Goal: Transaction & Acquisition: Purchase product/service

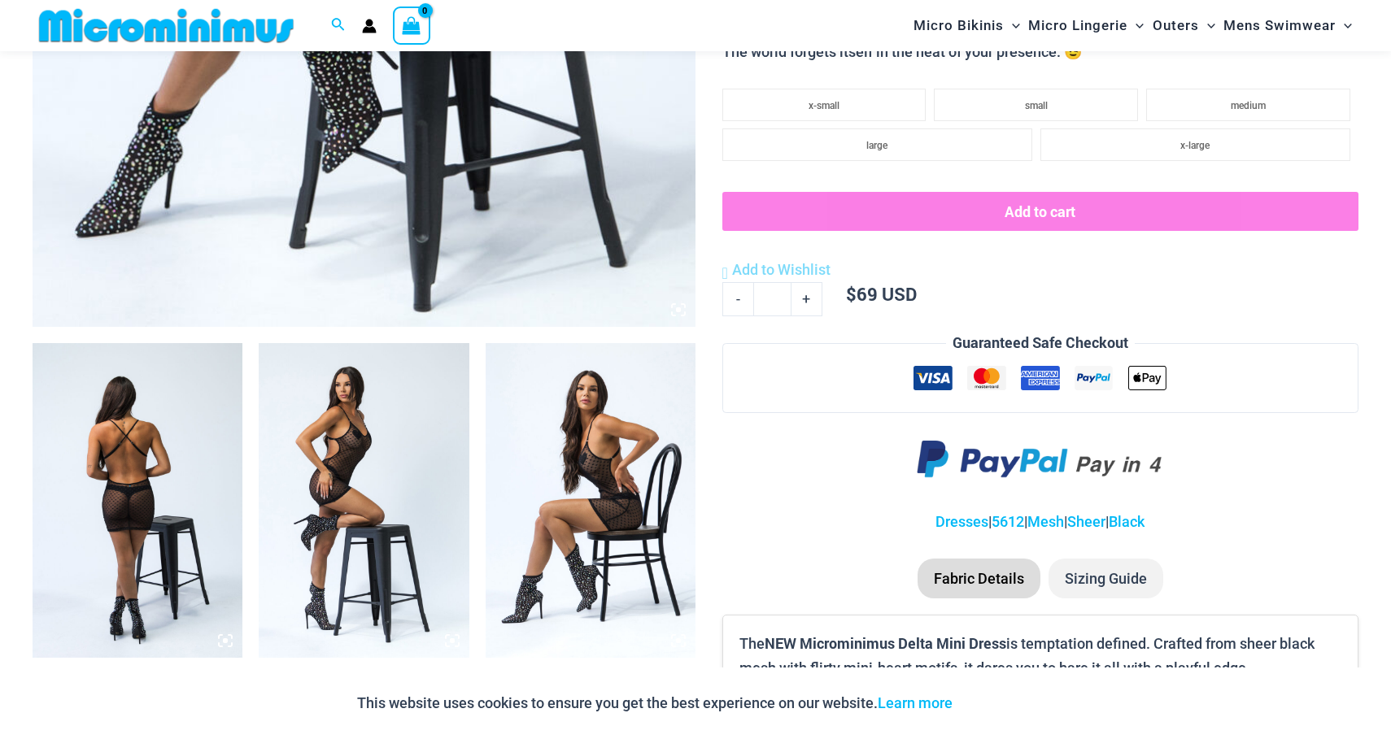
scroll to position [830, 0]
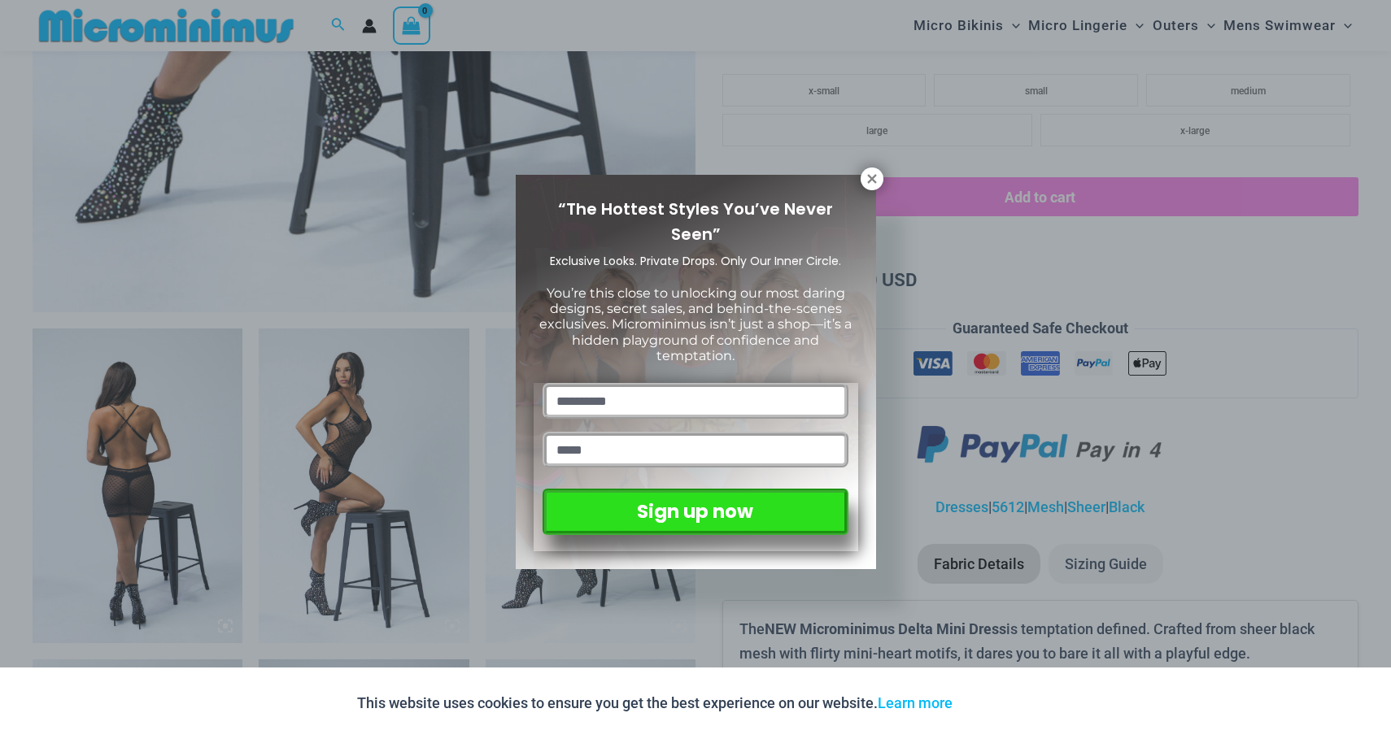
click at [860, 185] on div "“The Hottest Styles You’ve Never Seen” Exclusive Looks. Private Drops. Only Our…" at bounding box center [696, 372] width 360 height 394
click at [865, 184] on icon at bounding box center [872, 179] width 15 height 15
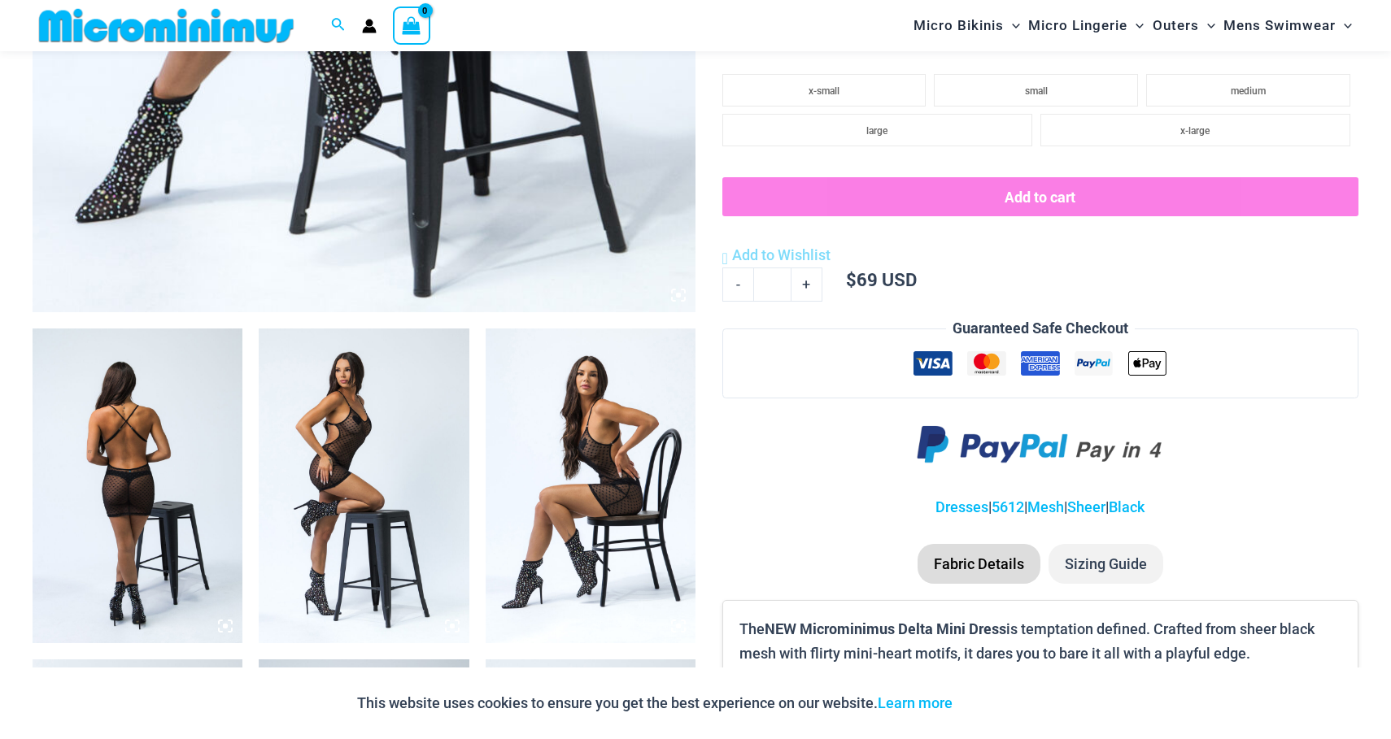
click at [41, 409] on img at bounding box center [138, 486] width 210 height 315
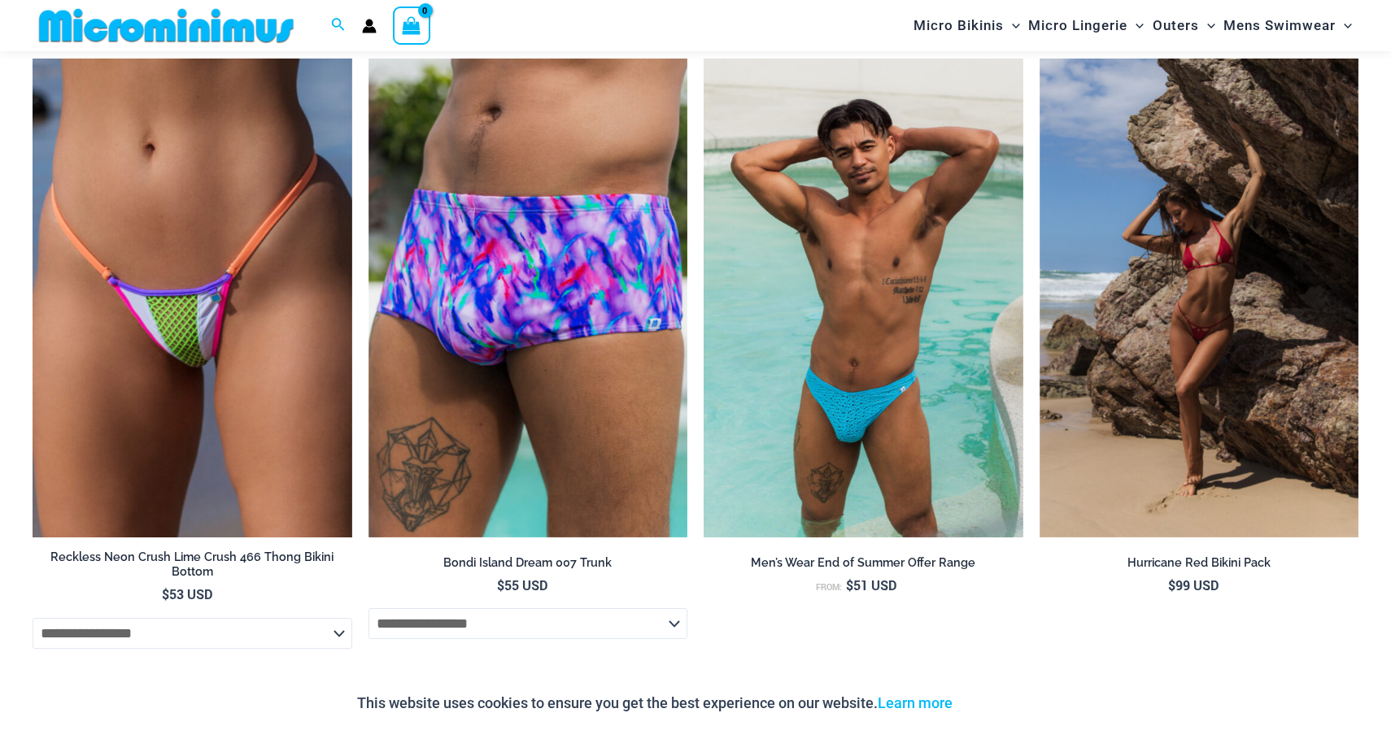
scroll to position [5037, 0]
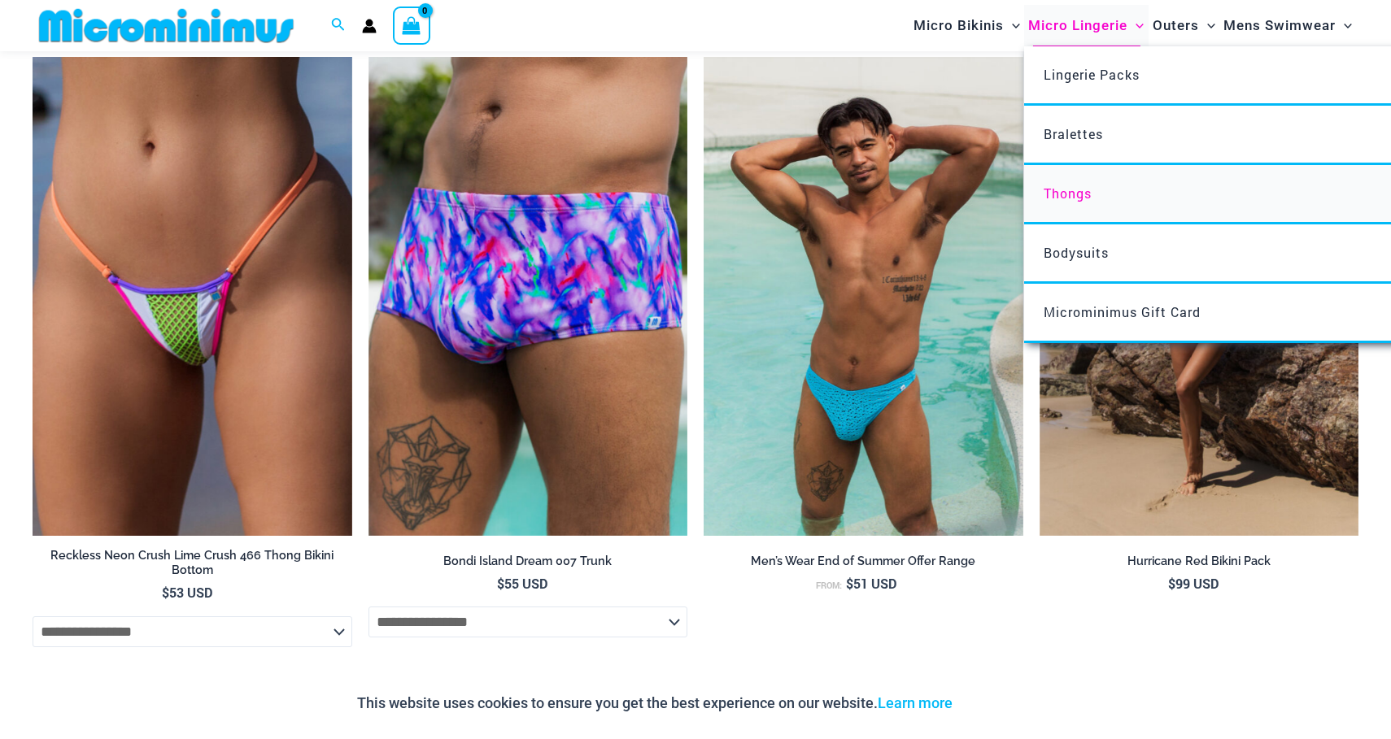
click at [1059, 200] on span "Thongs" at bounding box center [1067, 193] width 48 height 17
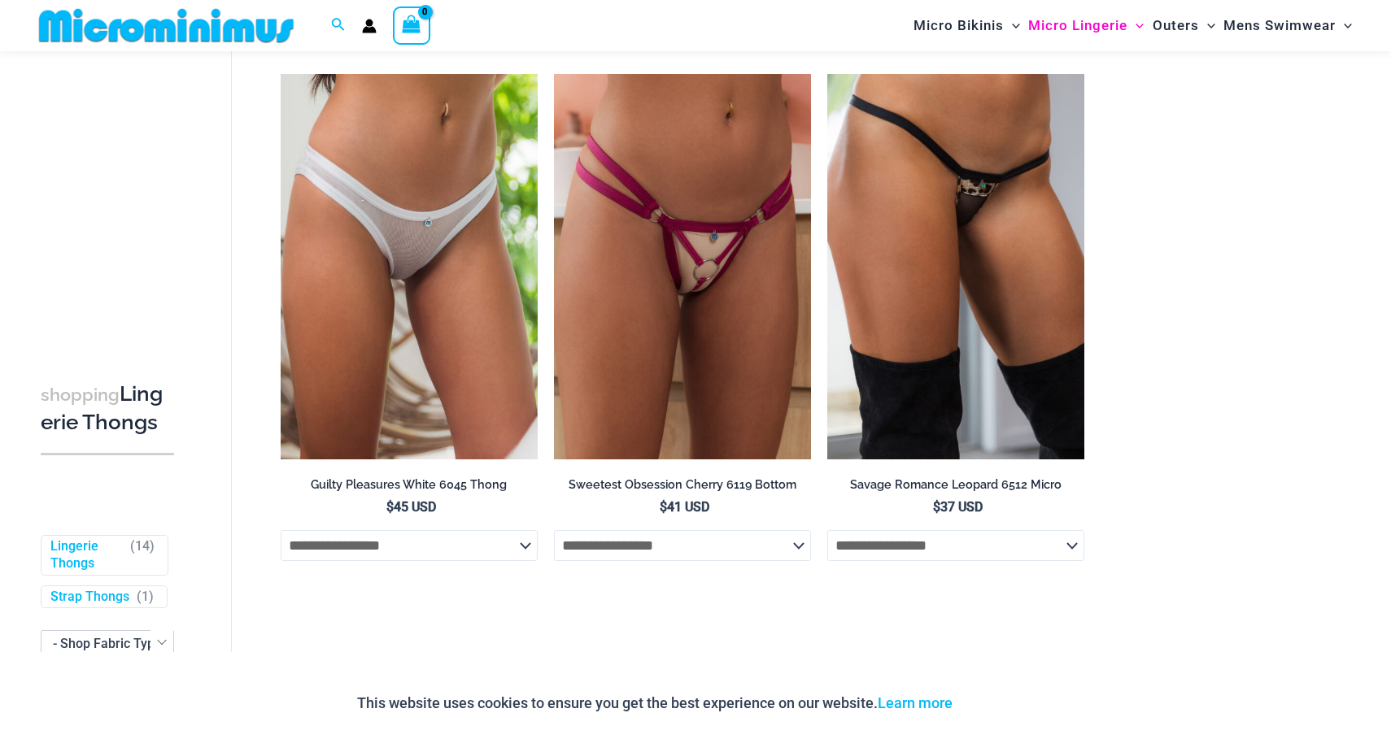
scroll to position [1751, 0]
